Goal: Check status: Check status

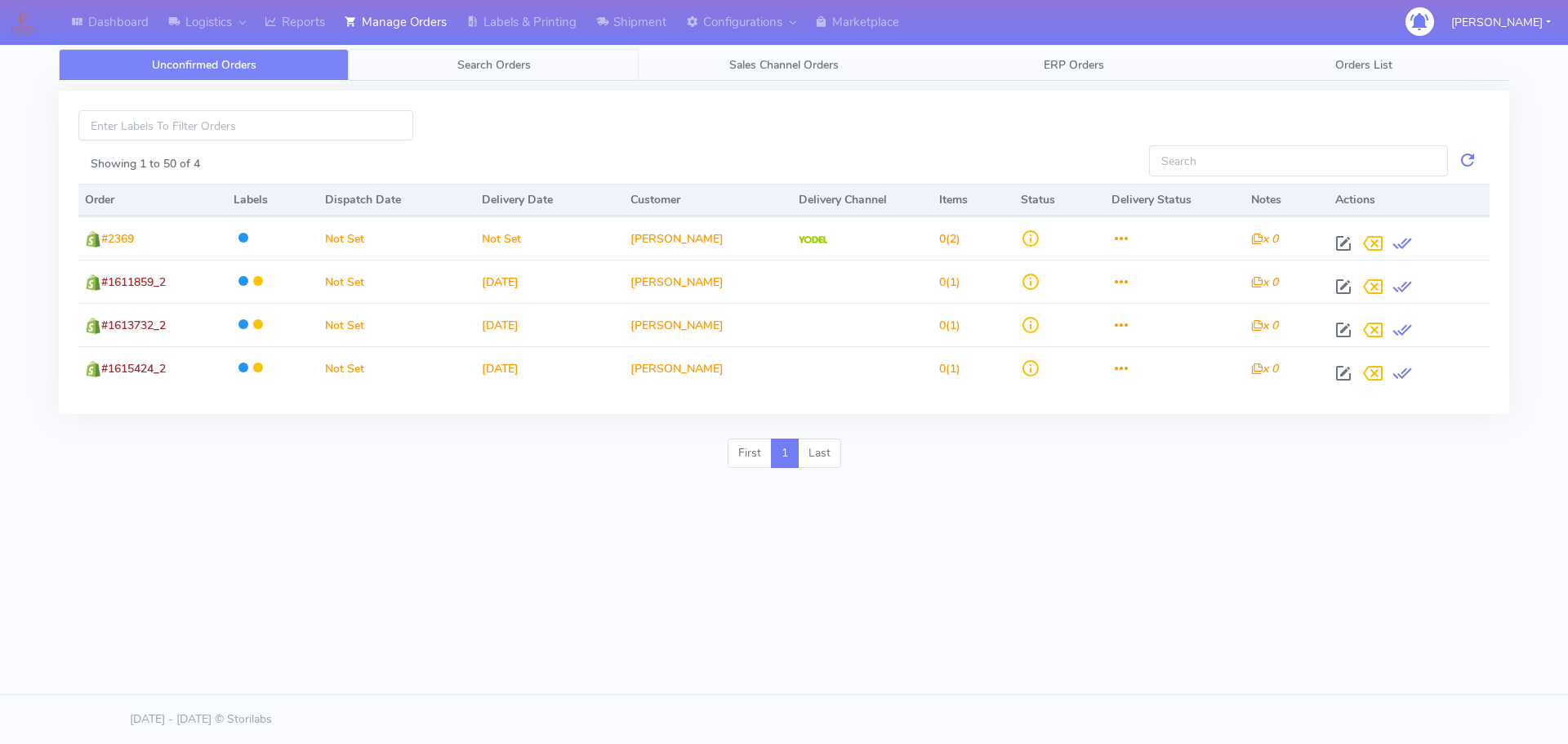
drag, startPoint x: 0, startPoint y: 0, endPoint x: 492, endPoint y: 67, distance: 496.5
click at [492, 67] on span "Search Orders" at bounding box center [493, 65] width 73 height 15
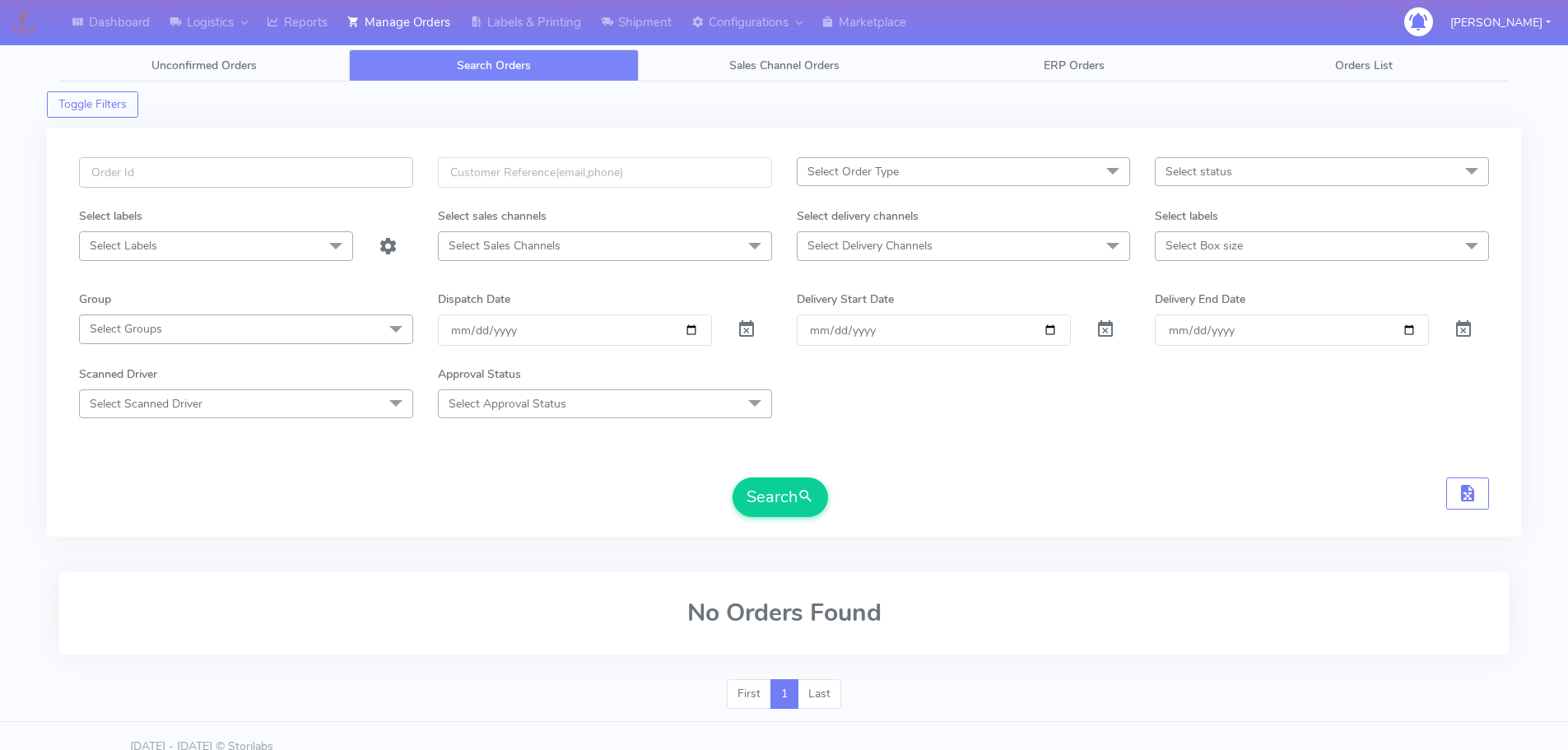
click at [361, 179] on input "text" at bounding box center [246, 172] width 334 height 31
paste input "1615858"
type input "1615858"
click at [746, 326] on span at bounding box center [746, 333] width 20 height 15
click at [763, 485] on button "Search" at bounding box center [780, 497] width 96 height 39
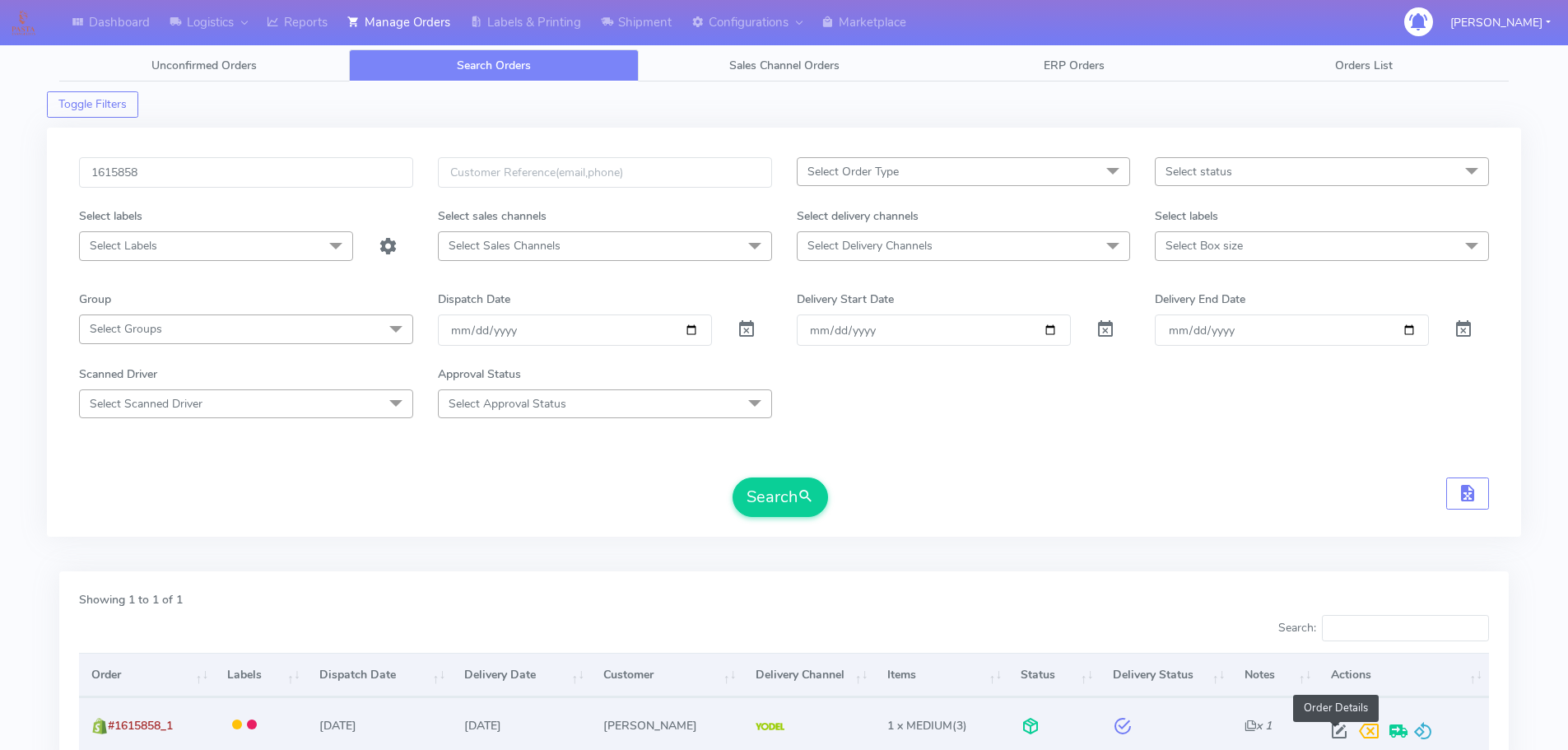
click at [1341, 735] on span at bounding box center [1338, 735] width 30 height 15
select select "5"
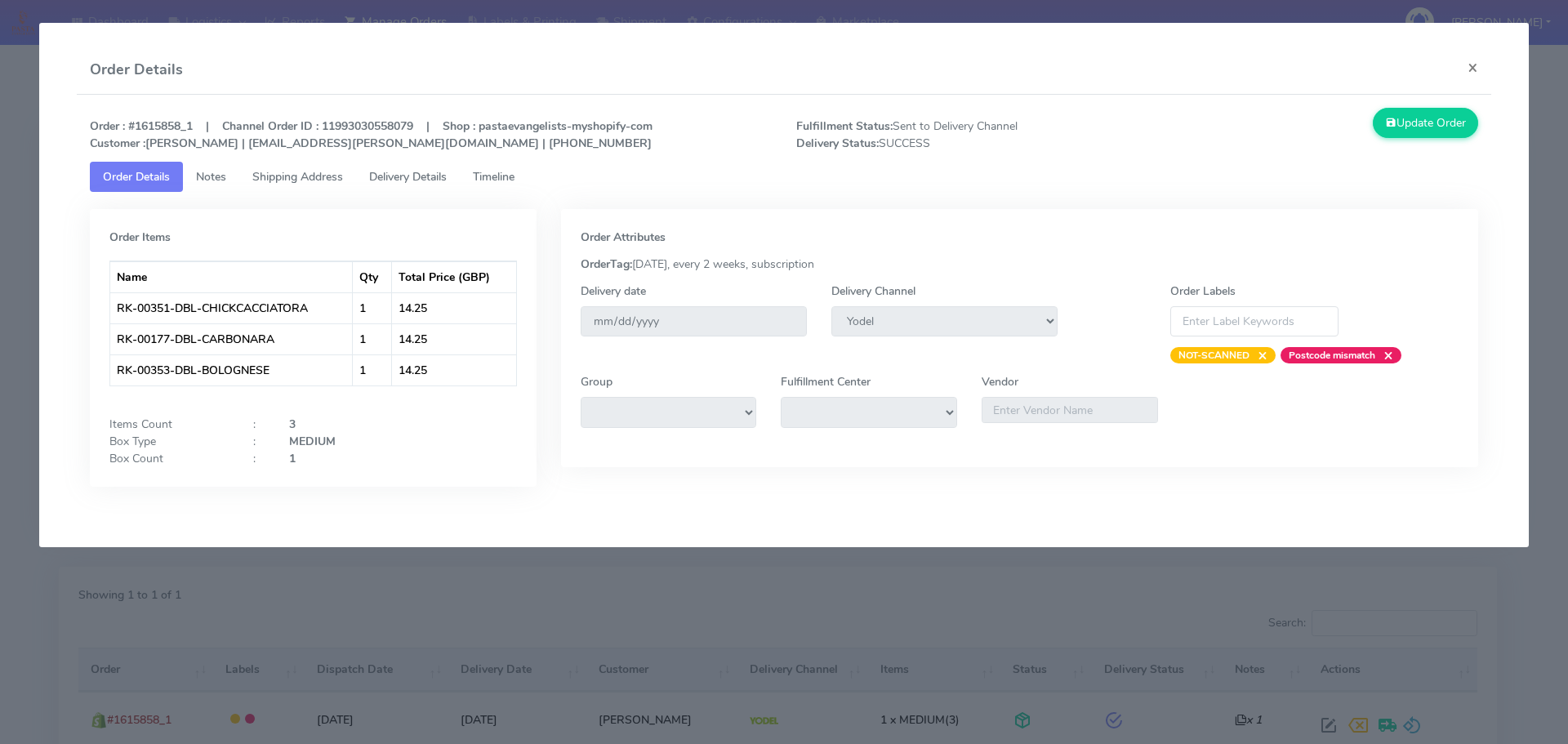
click at [469, 190] on link "Timeline" at bounding box center [493, 177] width 67 height 30
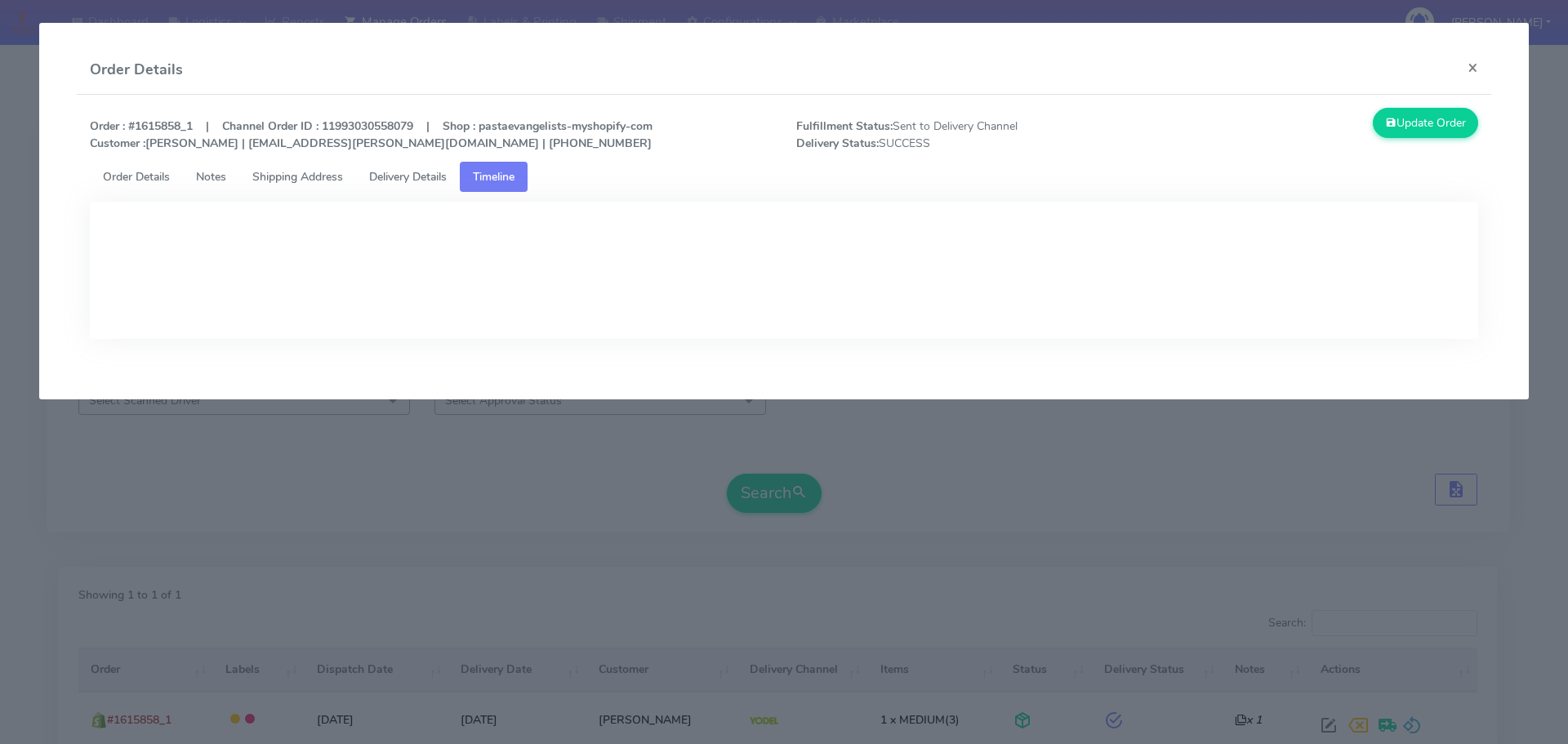
click at [405, 180] on span "Delivery Details" at bounding box center [408, 177] width 78 height 15
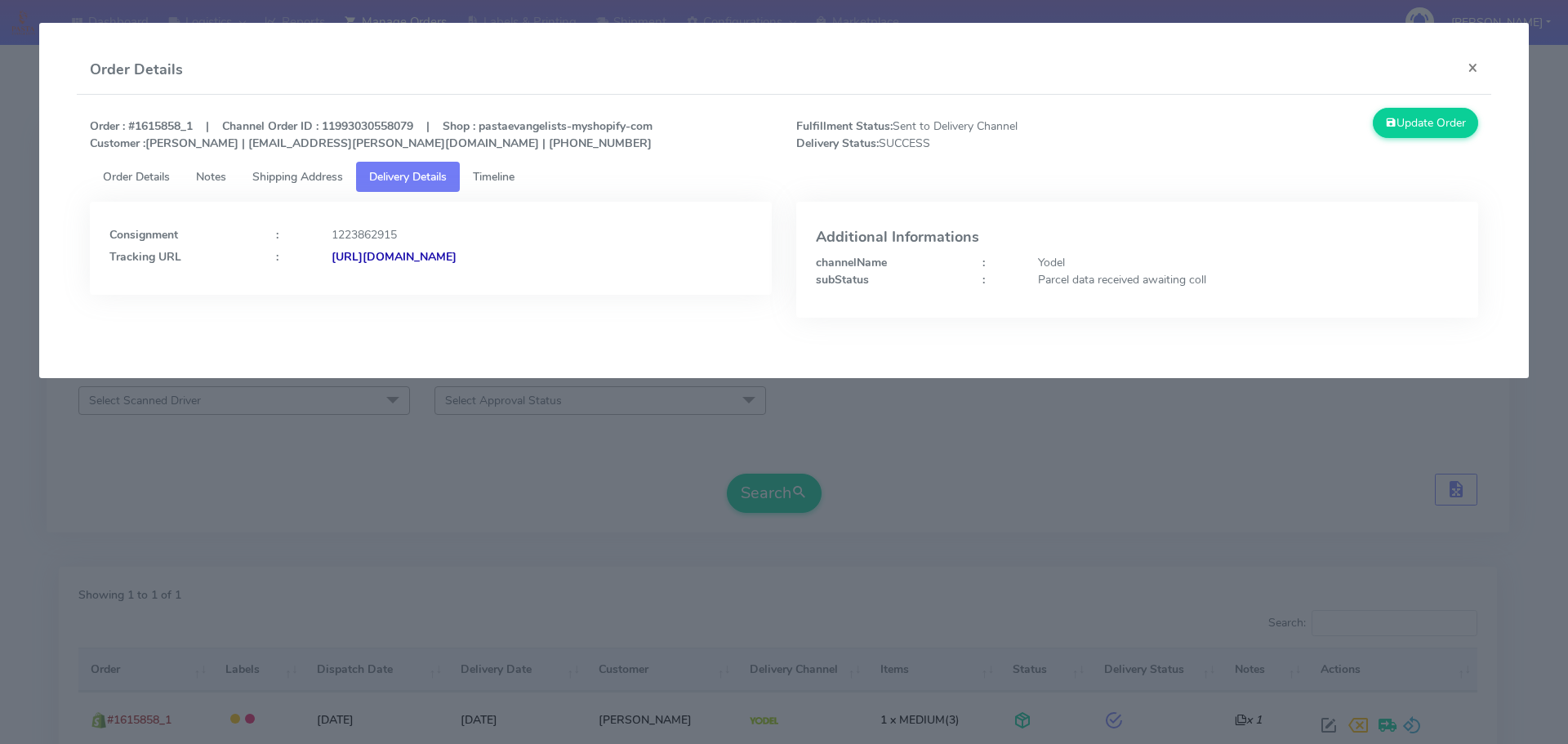
click at [333, 178] on span "Shipping Address" at bounding box center [297, 177] width 90 height 15
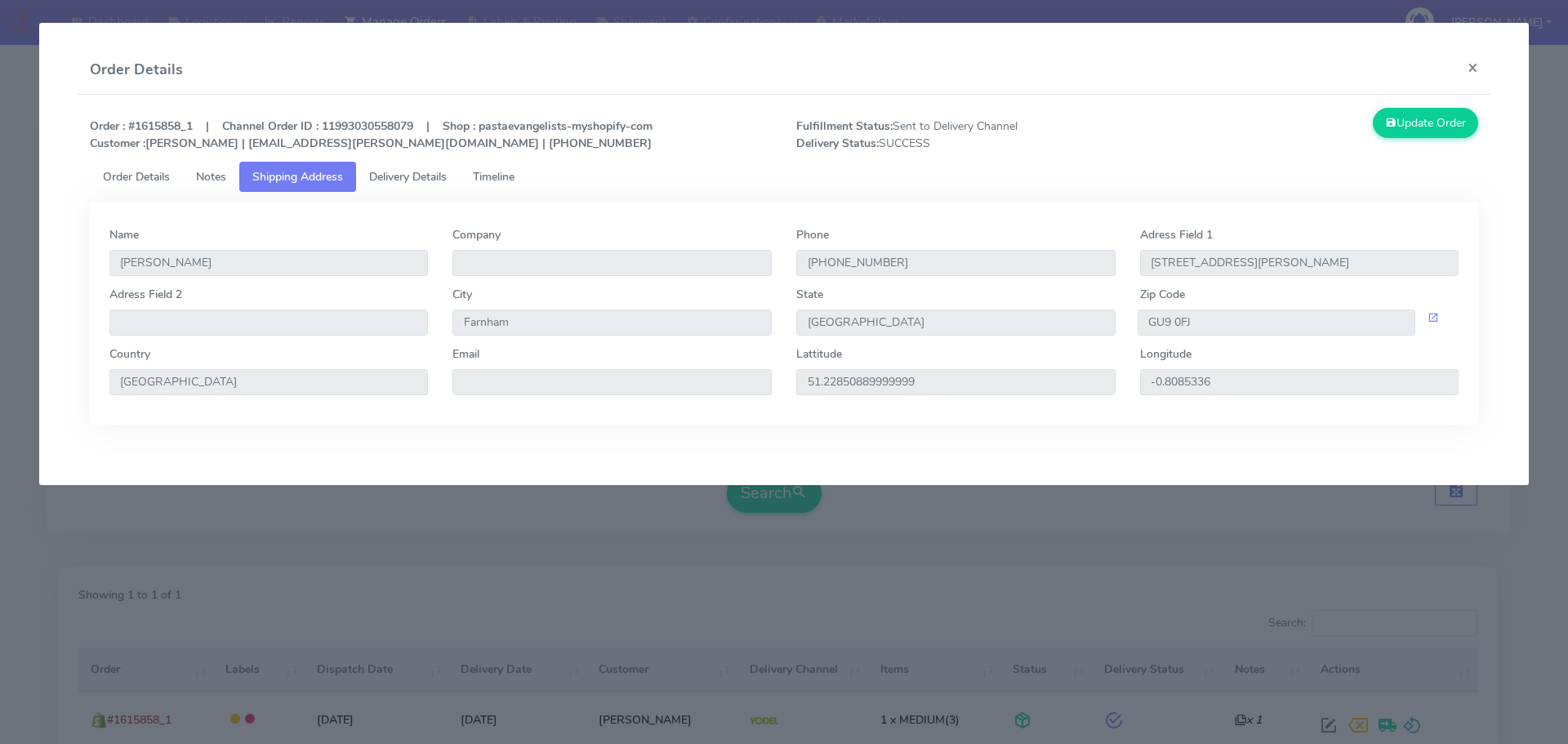
click at [215, 175] on span "Notes" at bounding box center [211, 177] width 30 height 15
